Goal: Check status: Check status

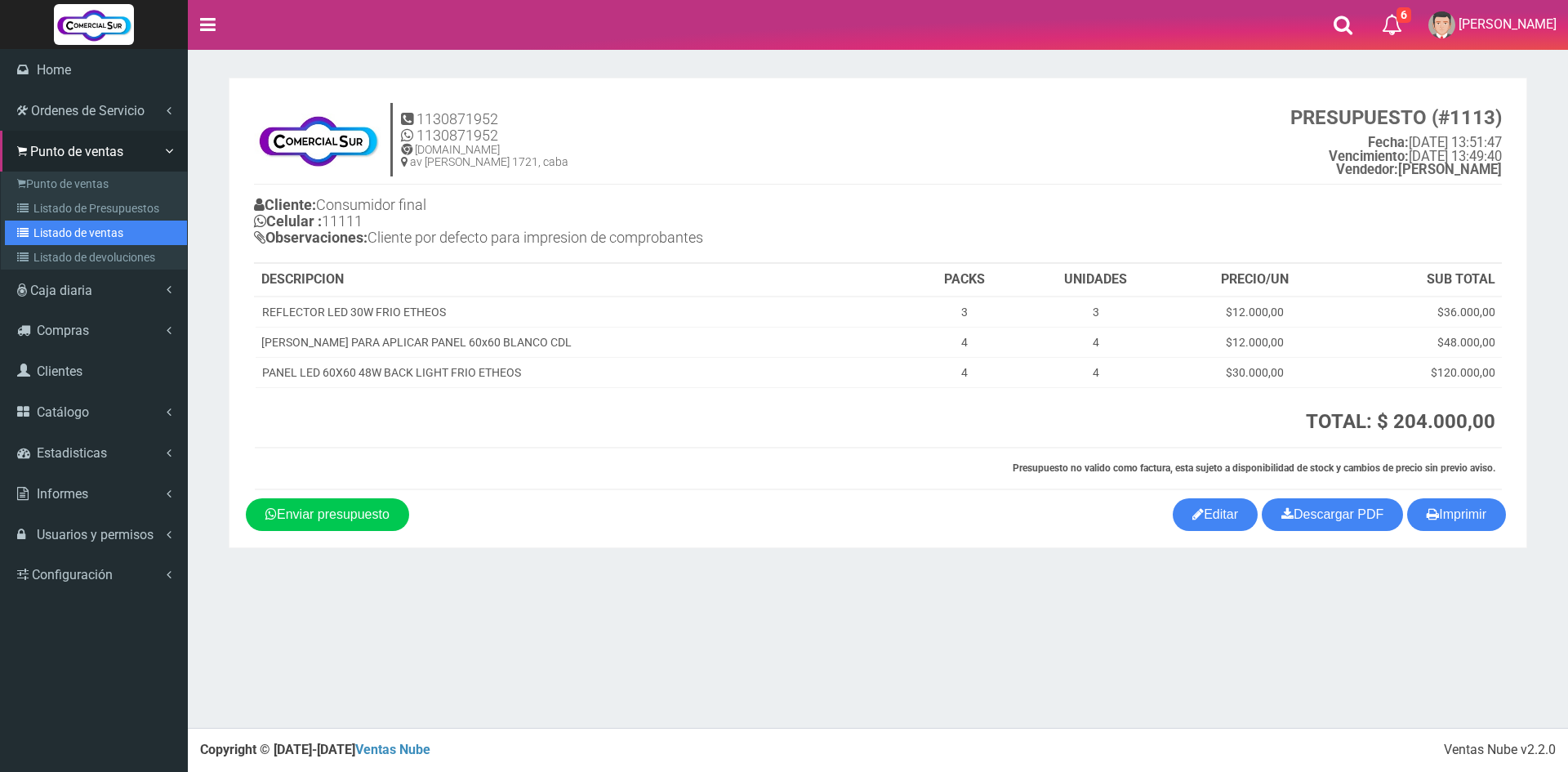
click at [100, 231] on link "Listado de ventas" at bounding box center [97, 233] width 182 height 25
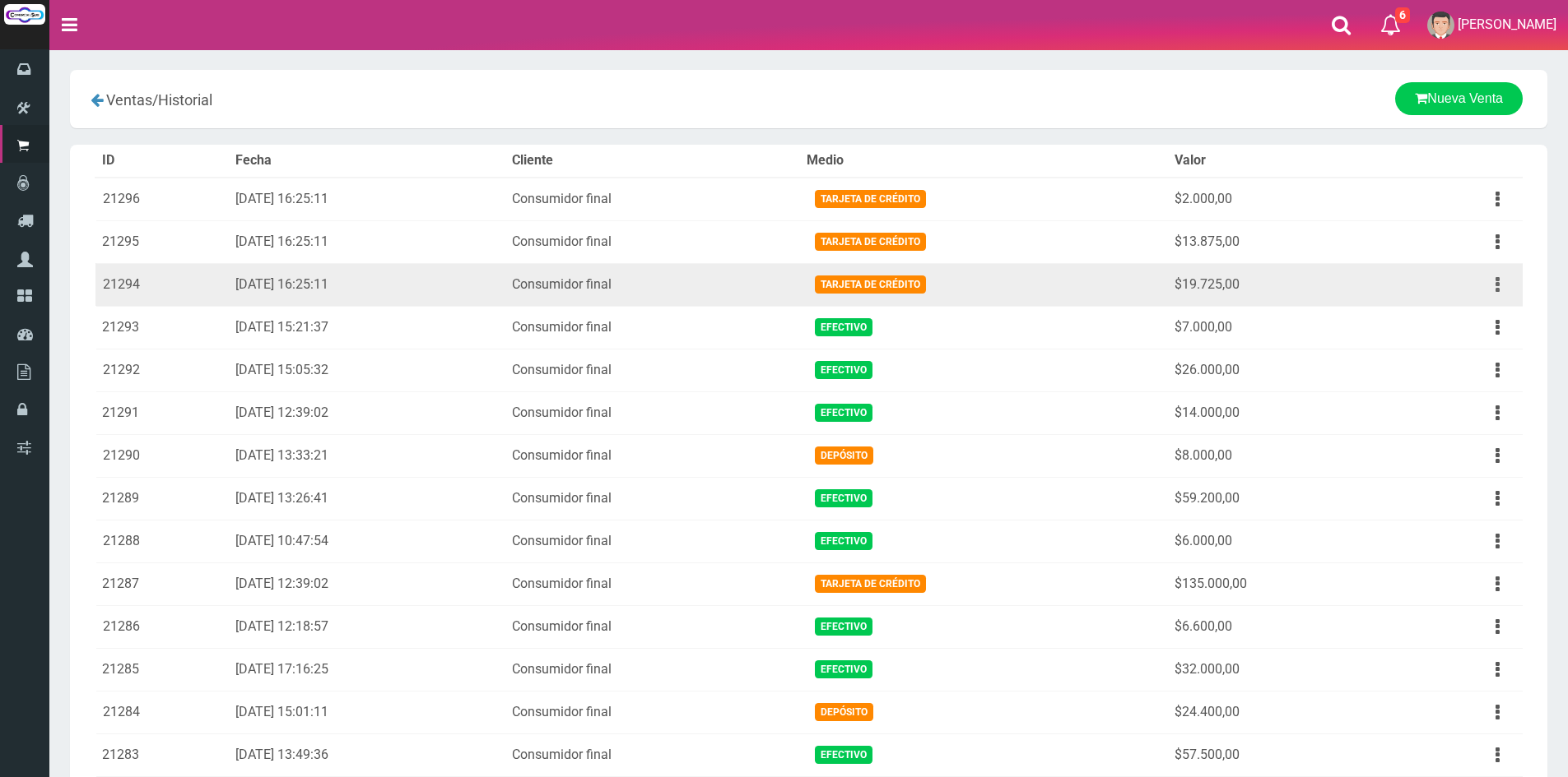
click at [1495, 280] on button "button" at bounding box center [1497, 285] width 37 height 29
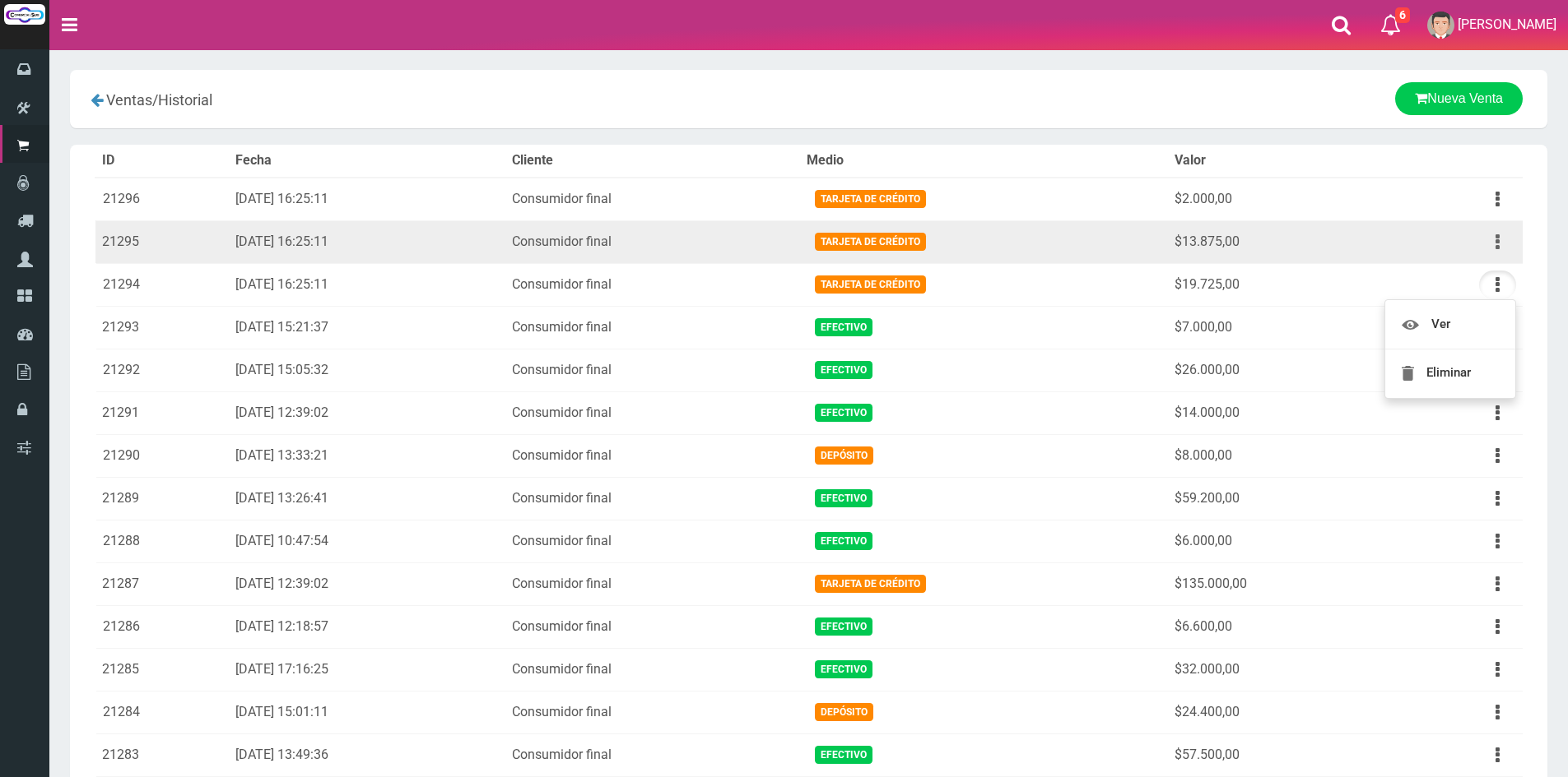
click at [1496, 241] on icon "button" at bounding box center [1497, 242] width 4 height 29
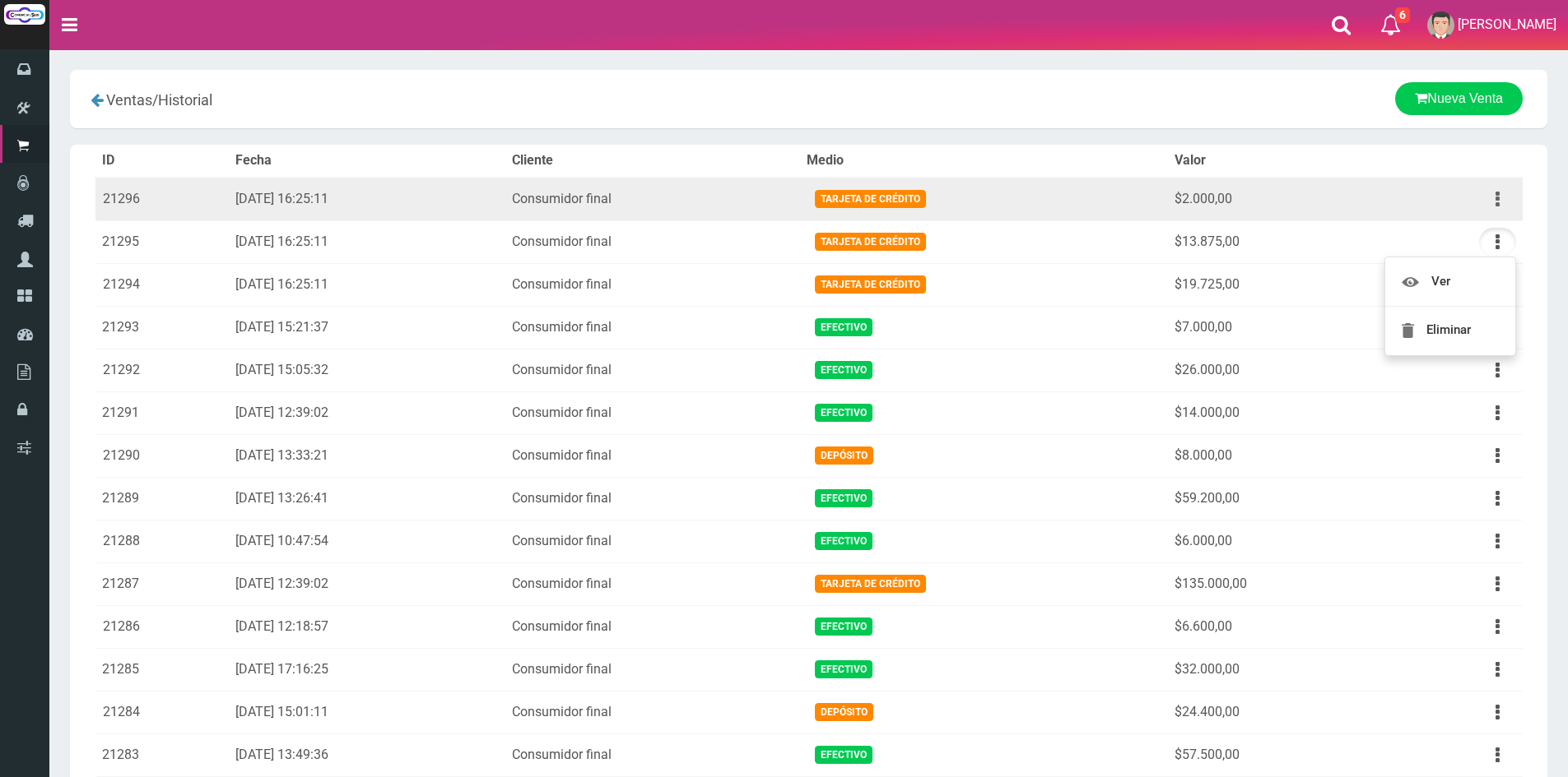
click at [1491, 196] on button "button" at bounding box center [1497, 199] width 37 height 29
click at [1437, 244] on link "Ver" at bounding box center [1450, 239] width 130 height 37
